Goal: Task Accomplishment & Management: Manage account settings

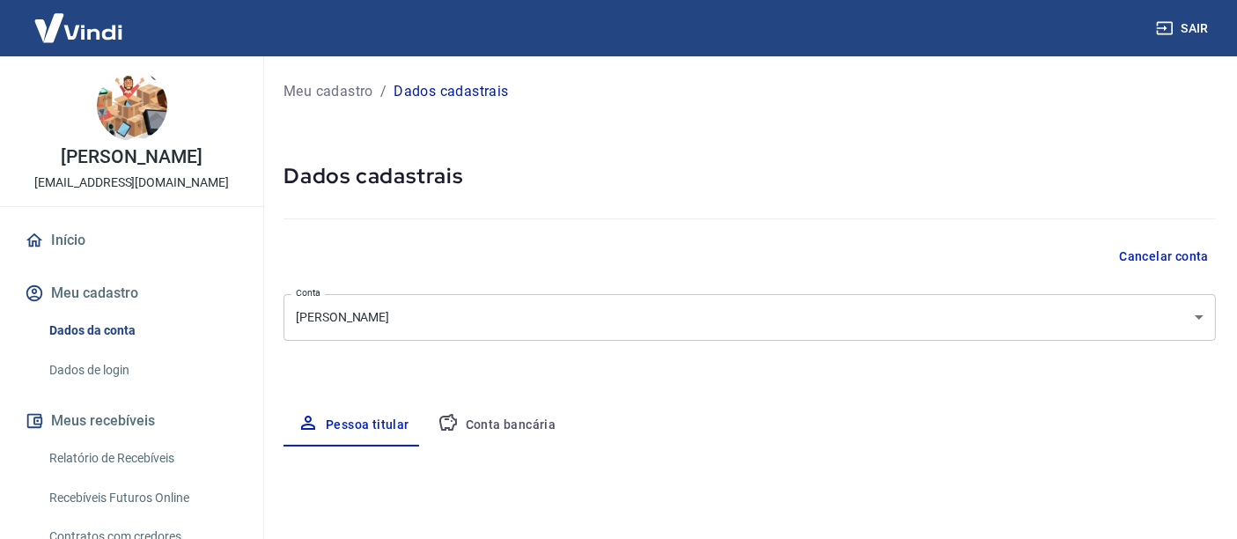
select select "SP"
select select "business"
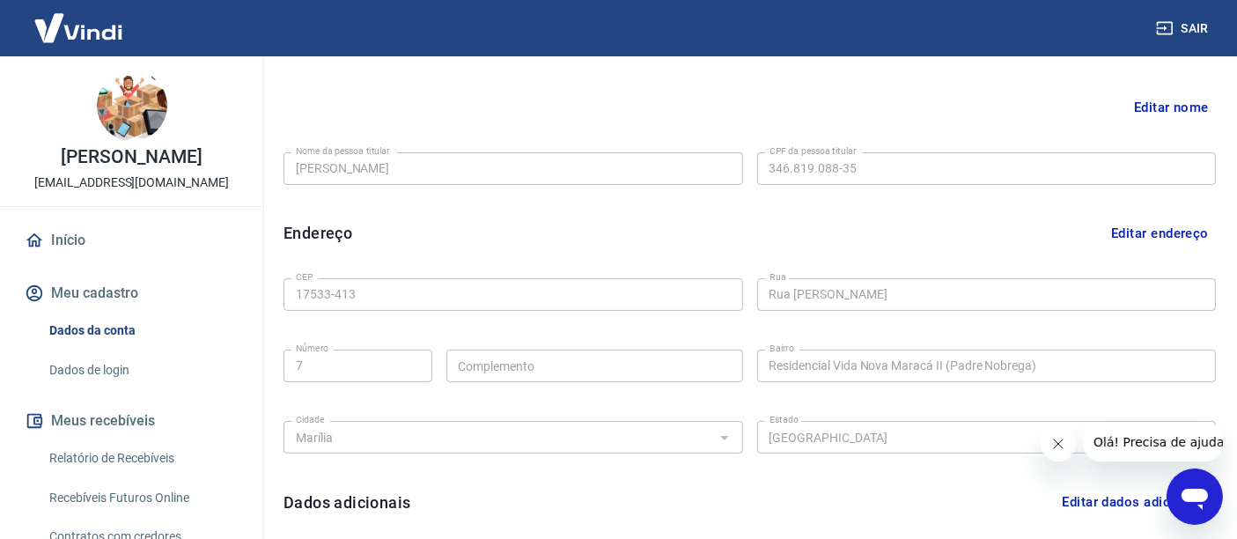
scroll to position [587, 0]
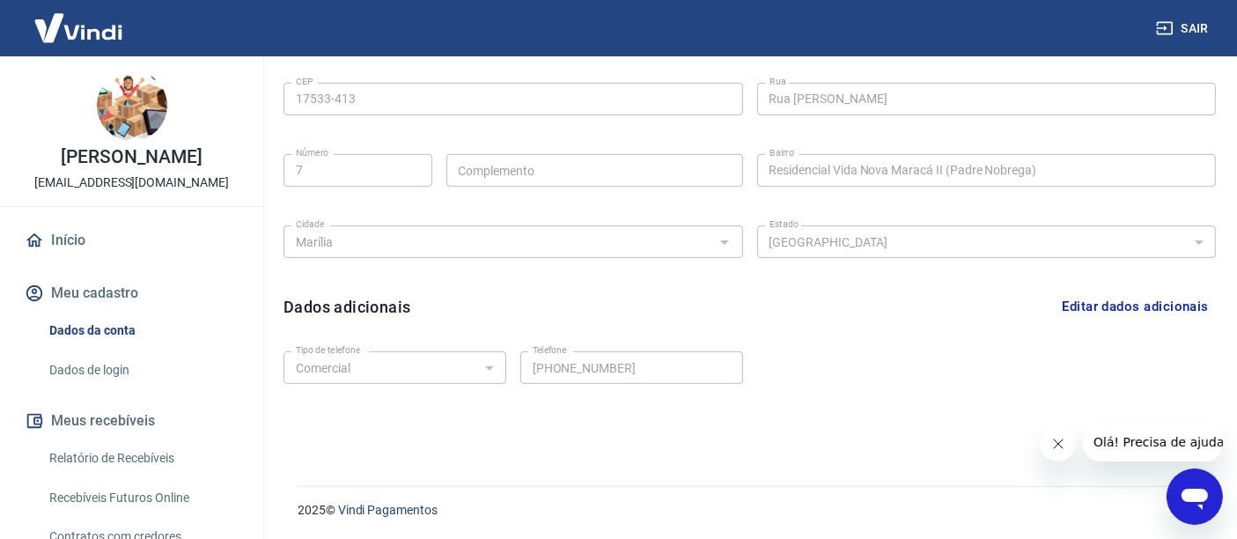
click at [102, 381] on link "Dados de login" at bounding box center [142, 370] width 200 height 36
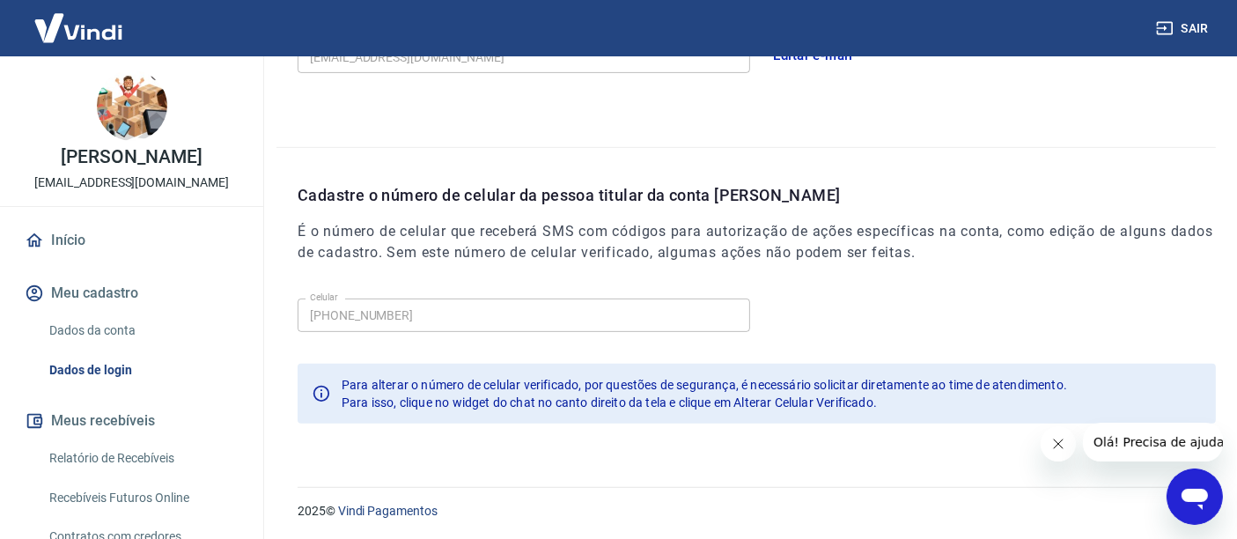
click at [1057, 451] on button "Fechar mensagem da empresa" at bounding box center [1057, 442] width 35 height 35
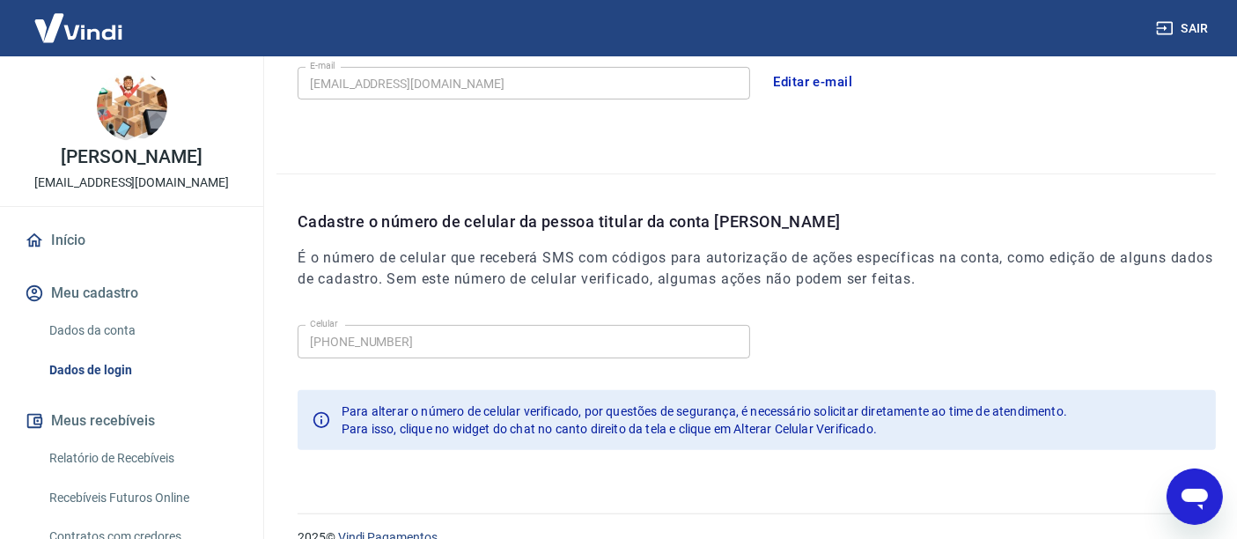
scroll to position [587, 0]
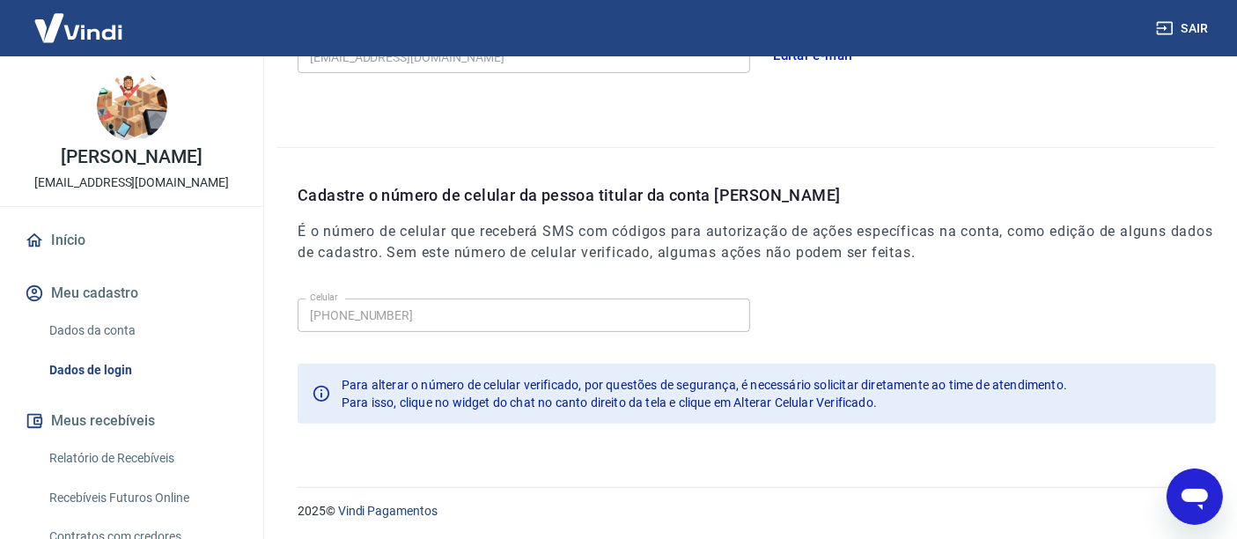
click at [352, 405] on span "Para isso, clique no widget do chat no canto direito da tela e clique em Altera…" at bounding box center [609, 402] width 535 height 14
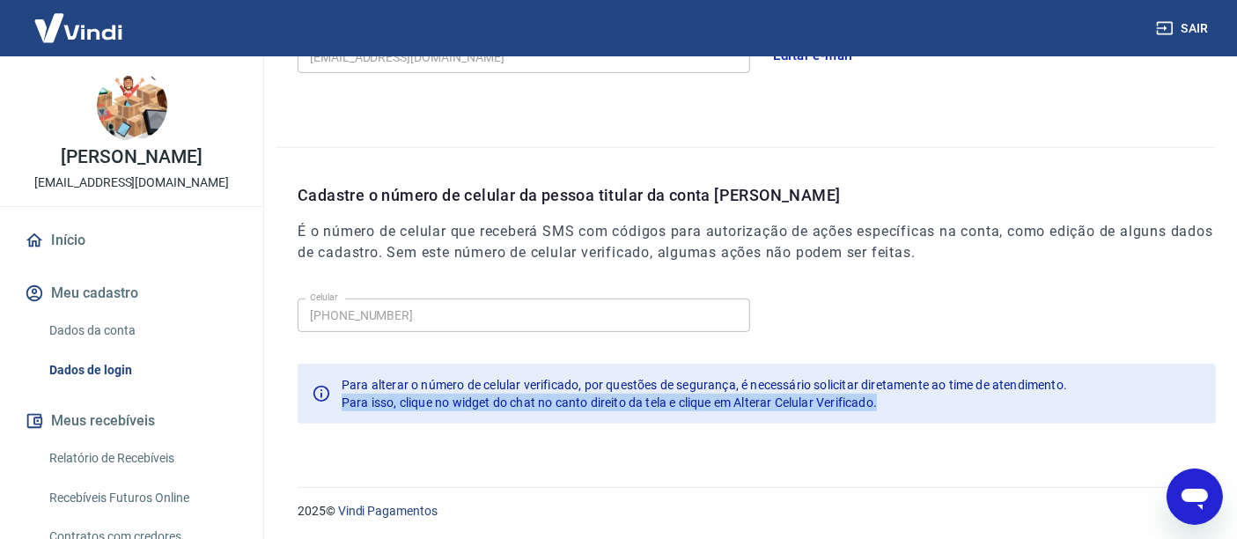
click at [352, 405] on span "Para isso, clique no widget do chat no canto direito da tela e clique em Altera…" at bounding box center [609, 402] width 535 height 14
click at [950, 437] on div "Celular (14) 99810-7771 Celular Para alterar o número de celular verificado, po…" at bounding box center [757, 367] width 918 height 152
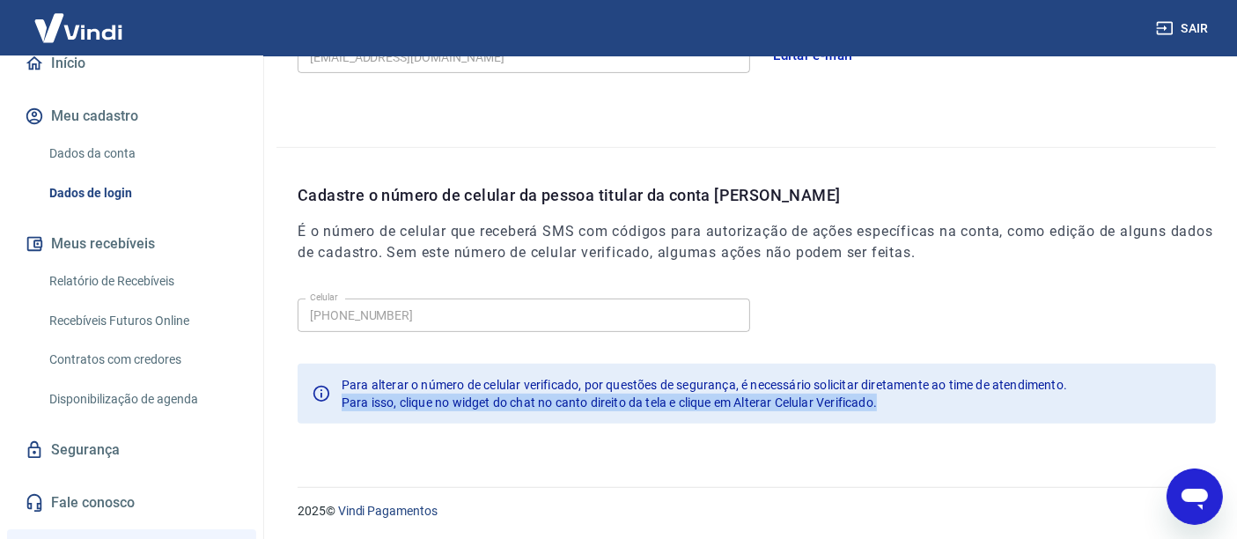
scroll to position [389, 0]
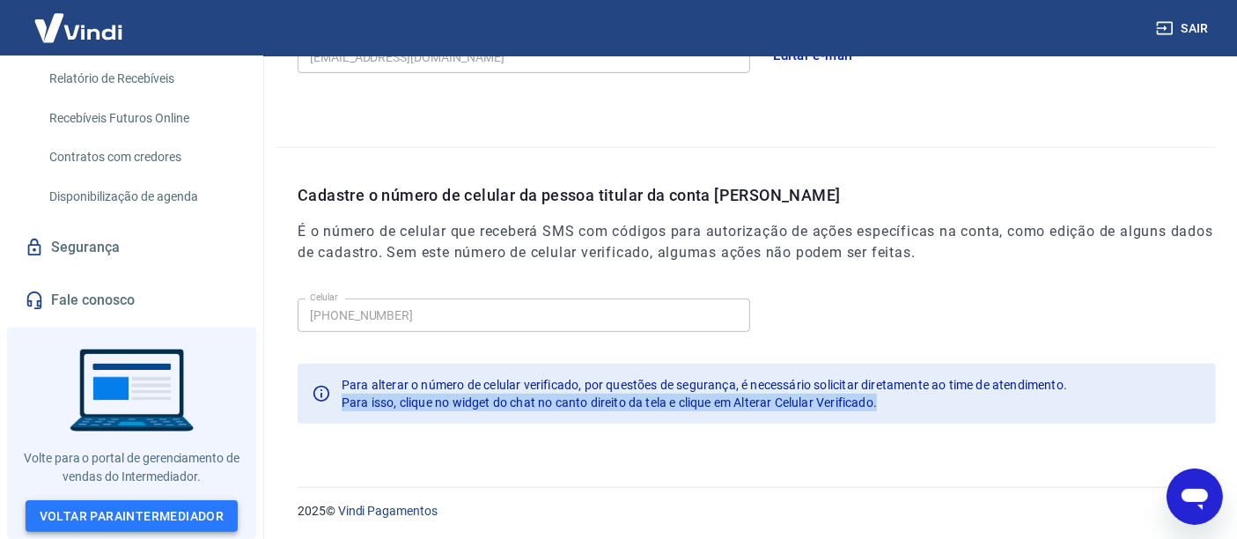
click at [150, 515] on link "Voltar para Intermediador" at bounding box center [132, 516] width 213 height 33
